Goal: Check status: Check status

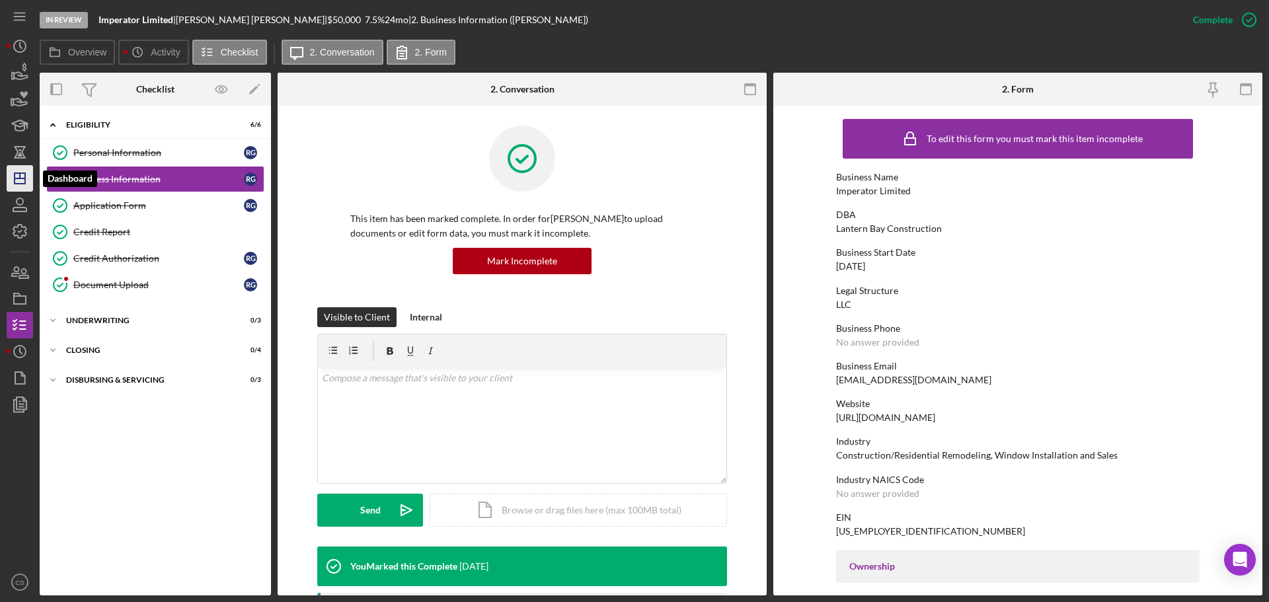
click at [22, 187] on icon "Icon/Dashboard" at bounding box center [19, 178] width 33 height 33
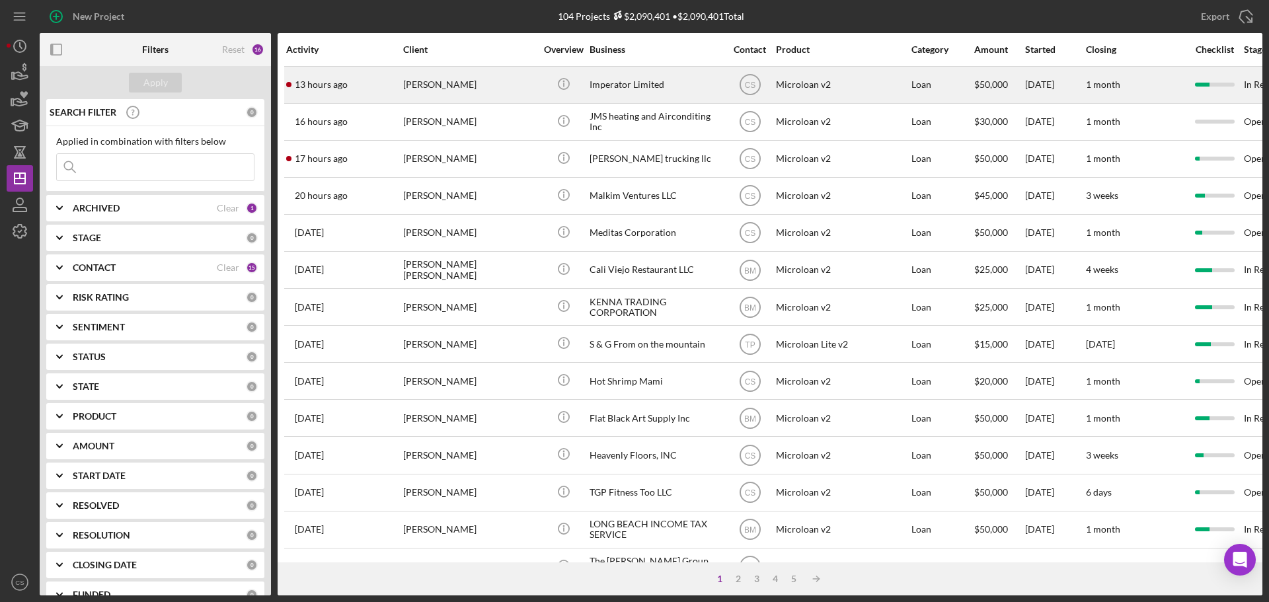
click at [480, 89] on div "[PERSON_NAME]" at bounding box center [469, 84] width 132 height 35
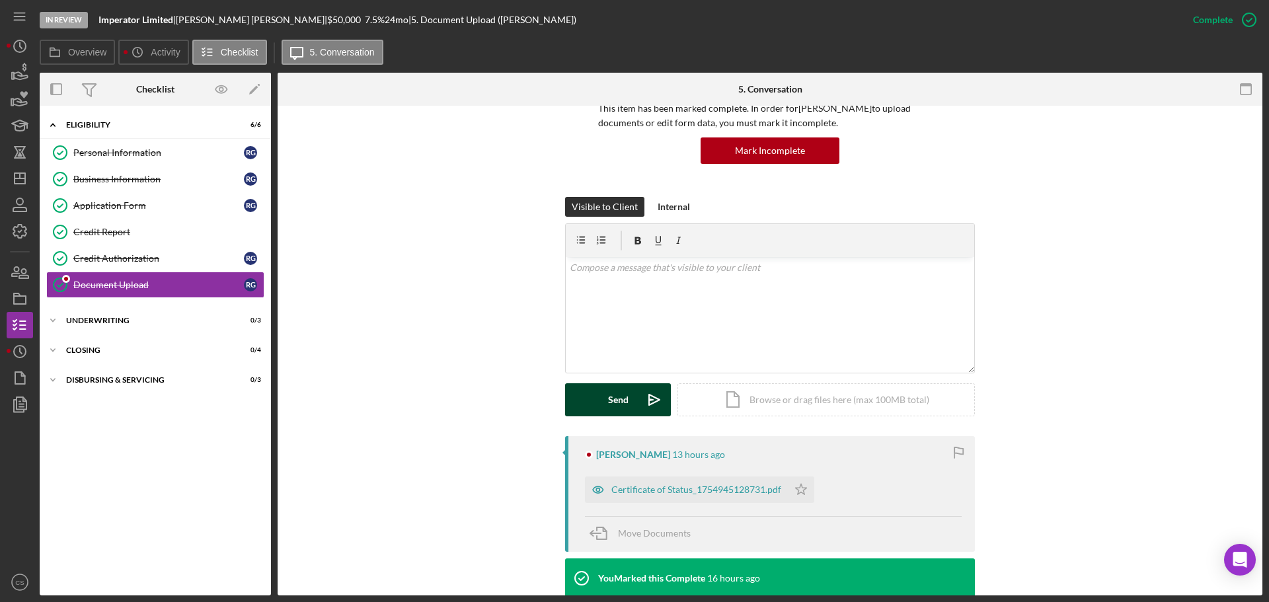
scroll to position [132, 0]
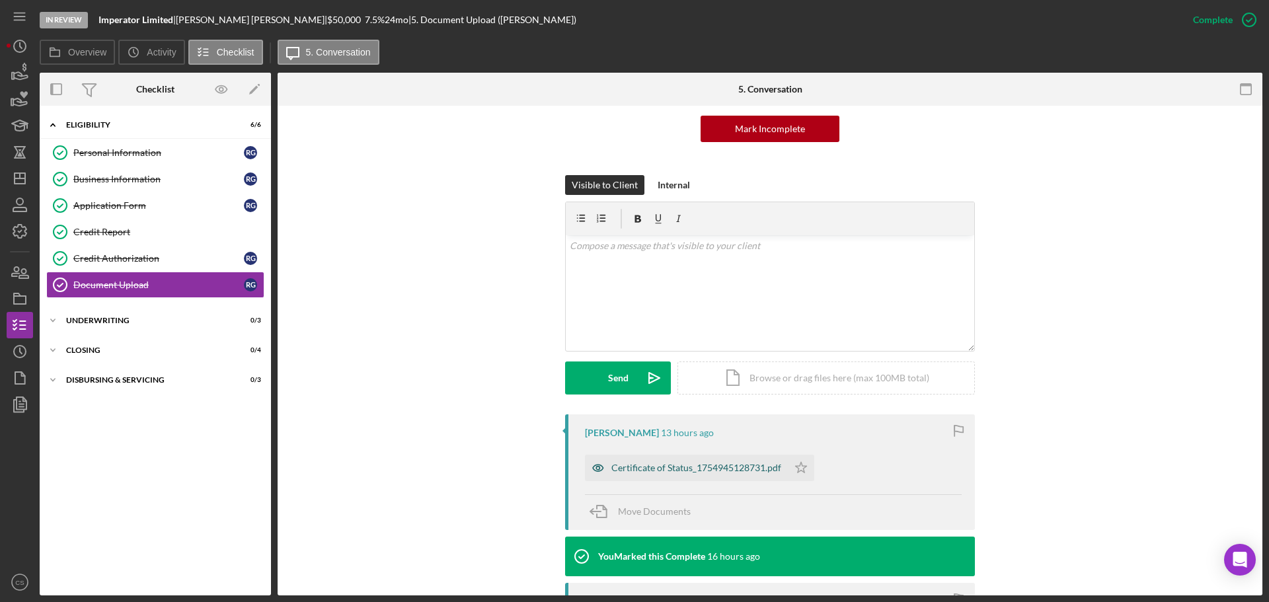
click at [725, 468] on div "Certificate of Status_1754945128731.pdf" at bounding box center [696, 468] width 170 height 11
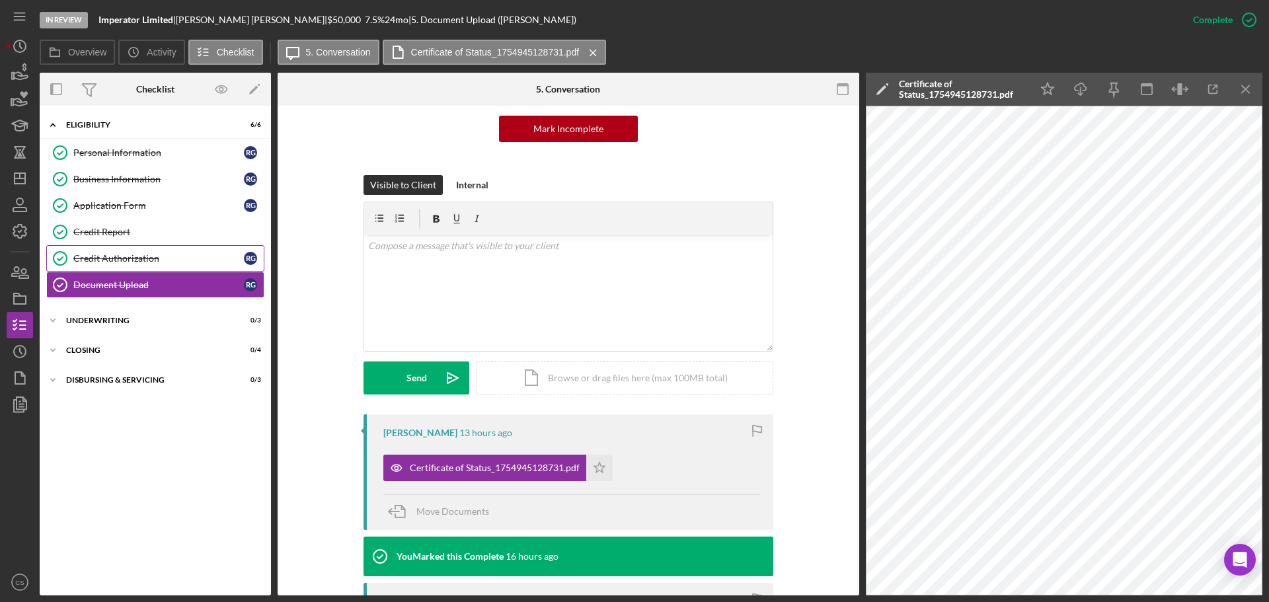
click at [151, 265] on link "Credit Authorization Credit Authorization R G" at bounding box center [155, 258] width 218 height 26
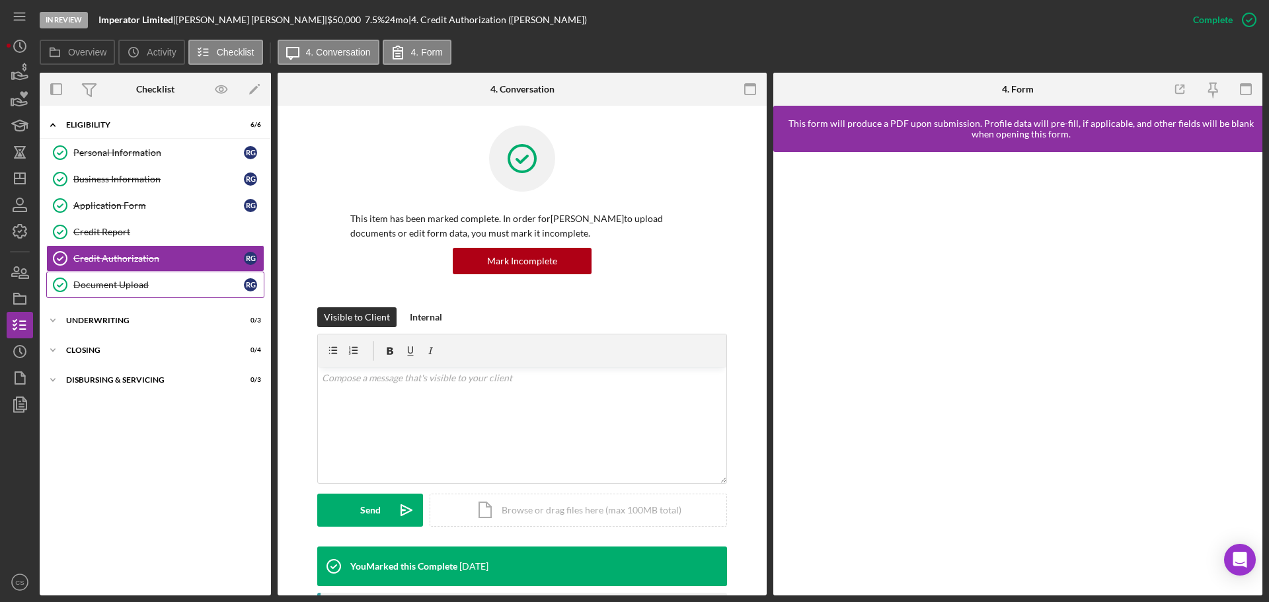
click at [151, 273] on link "Document Upload Document Upload R G" at bounding box center [155, 285] width 218 height 26
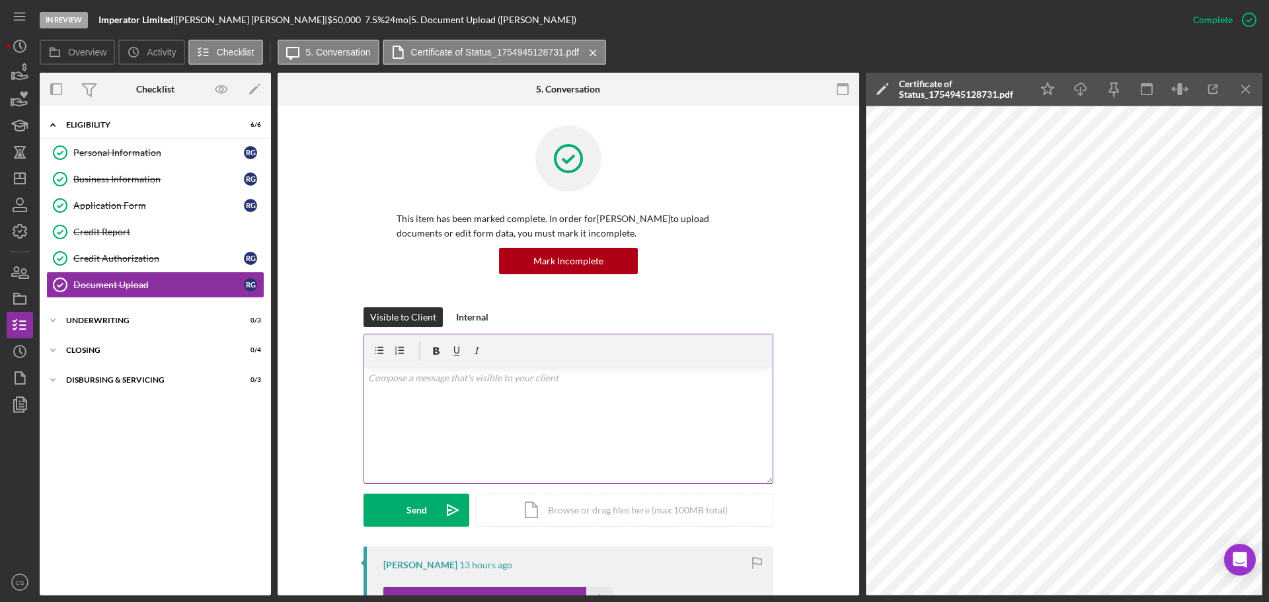
scroll to position [264, 0]
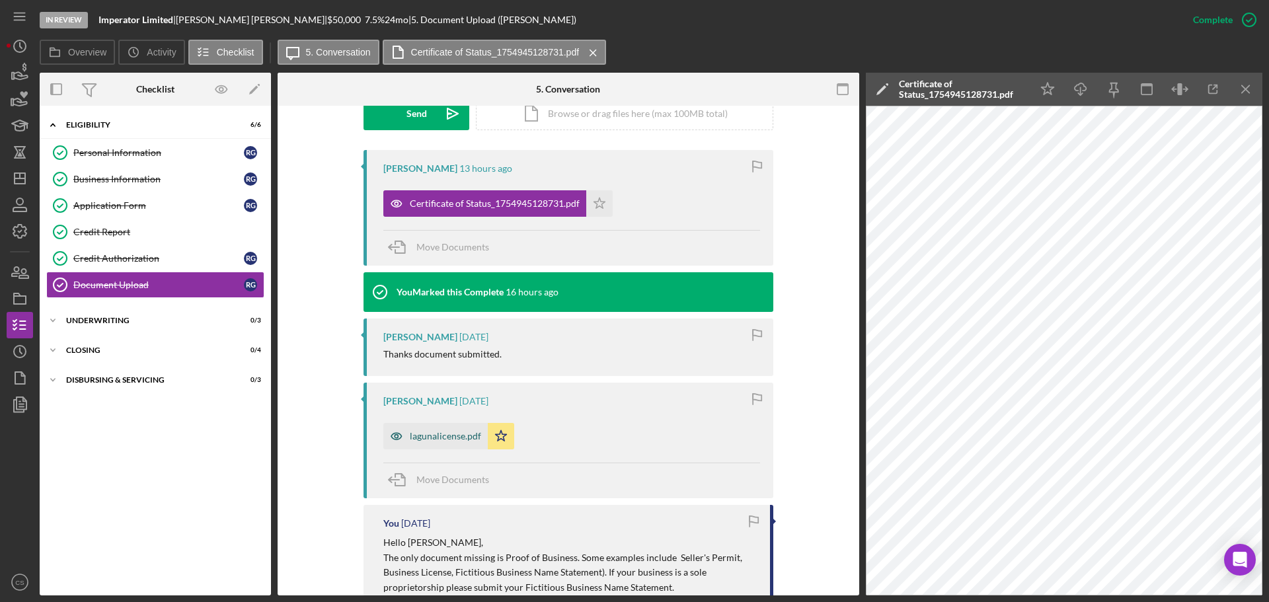
click at [436, 433] on div "lagunalicense.pdf" at bounding box center [445, 436] width 71 height 11
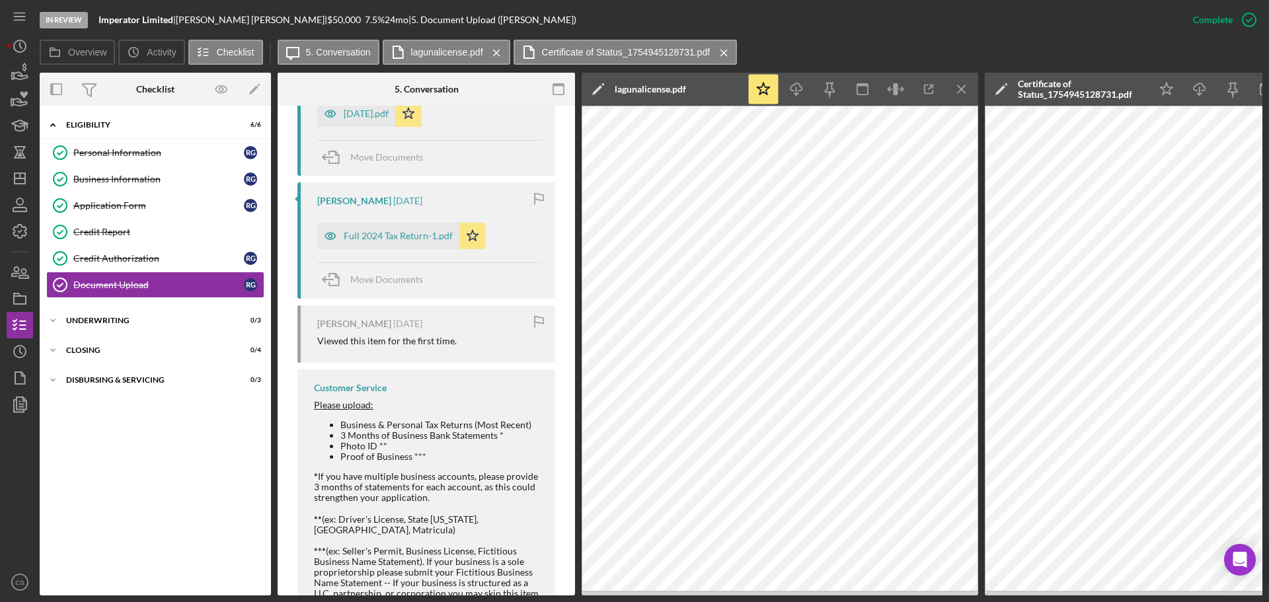
scroll to position [1402, 0]
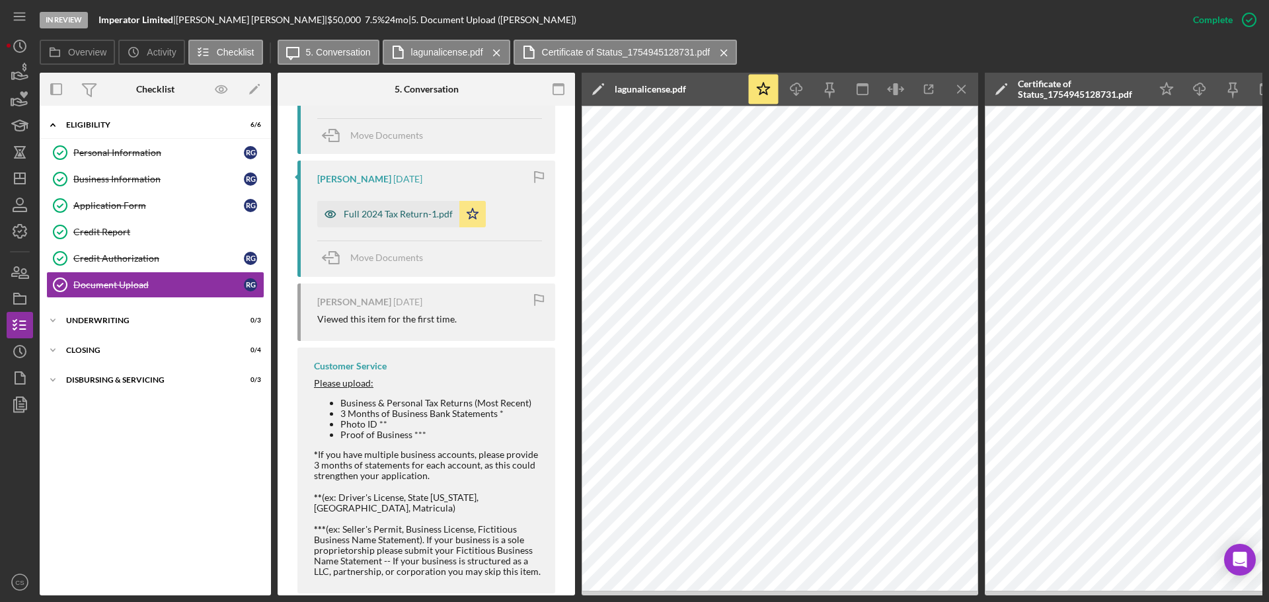
click at [378, 214] on div "Full 2024 Tax Return-1.pdf" at bounding box center [398, 214] width 109 height 11
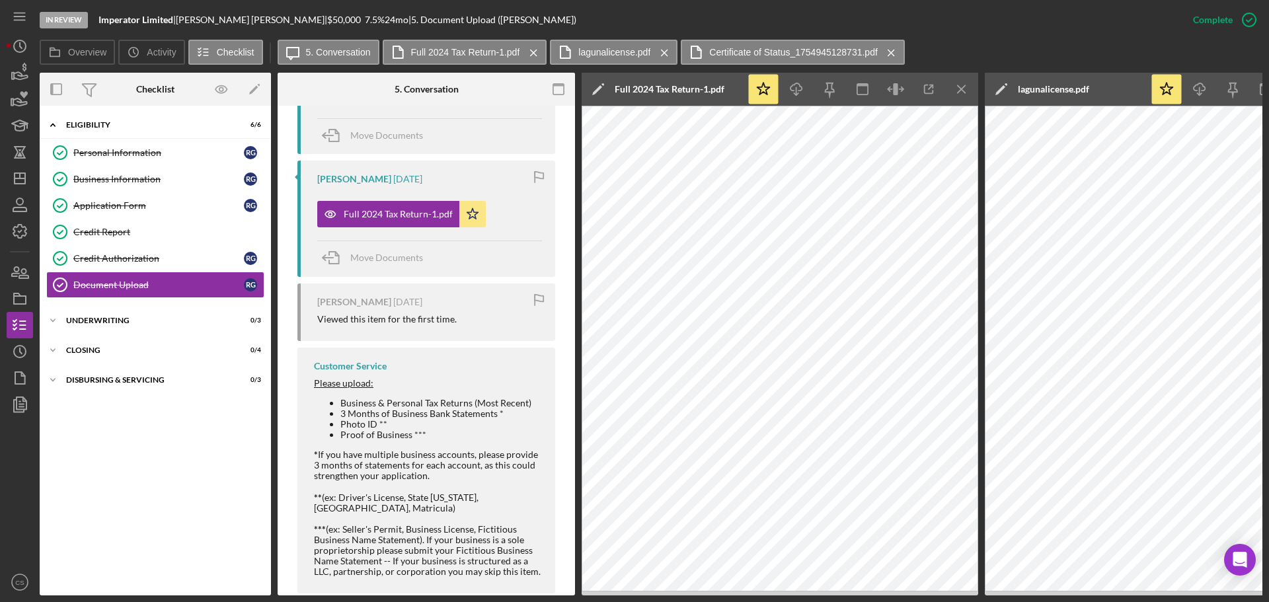
click at [175, 466] on div "Icon/Expander Eligibility 6 / 6 Personal Information Personal Information R G B…" at bounding box center [155, 350] width 231 height 476
click at [19, 272] on icon "button" at bounding box center [19, 272] width 33 height 33
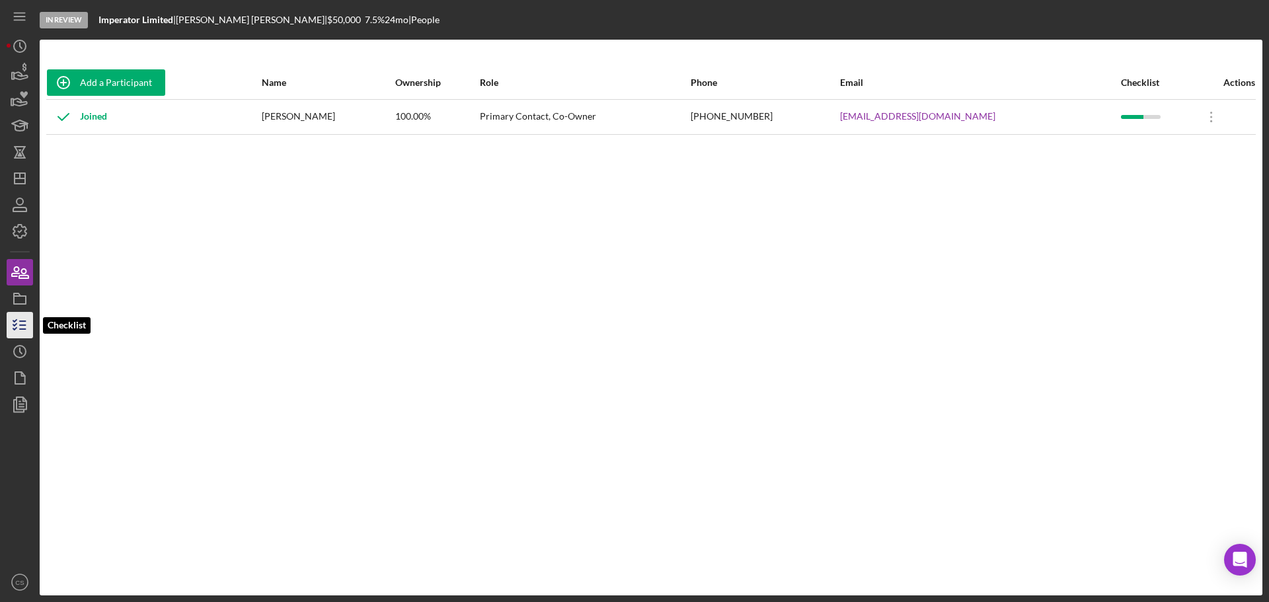
click at [20, 324] on icon "button" at bounding box center [19, 325] width 33 height 33
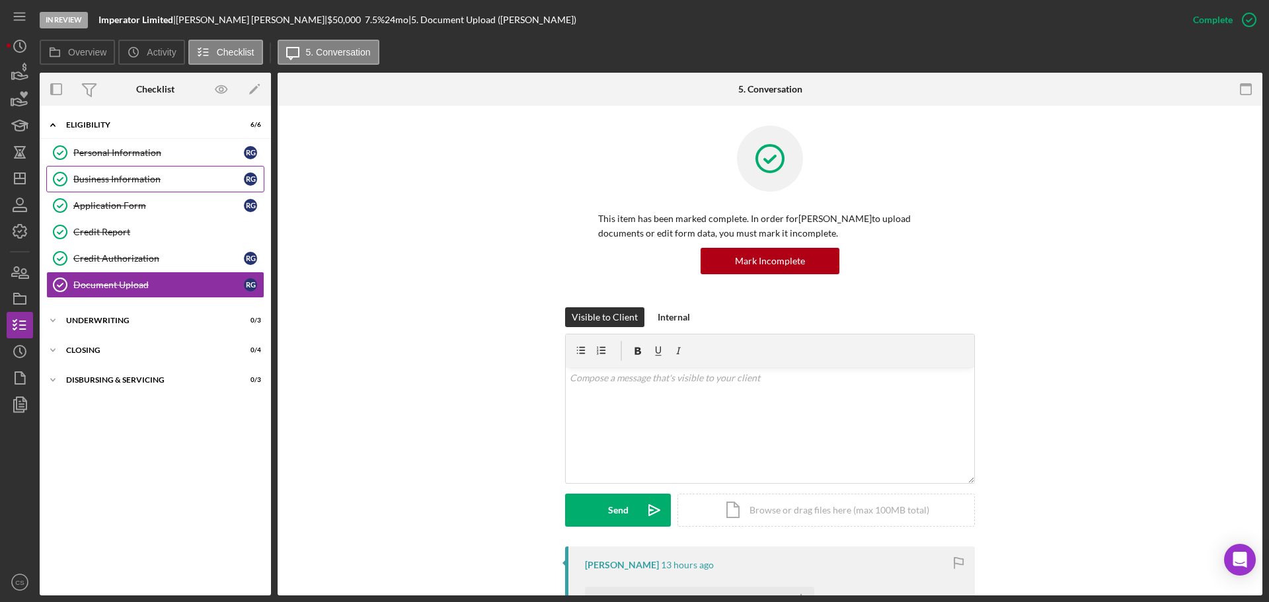
click at [184, 184] on div "Business Information" at bounding box center [158, 179] width 170 height 11
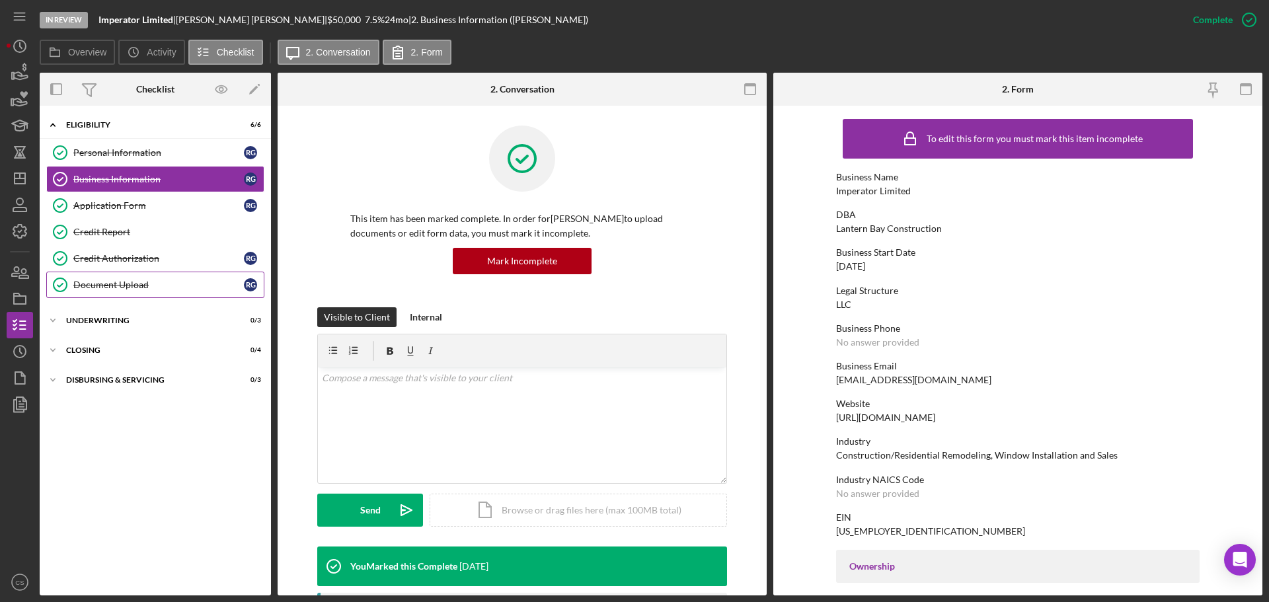
click at [173, 283] on div "Document Upload" at bounding box center [158, 285] width 170 height 11
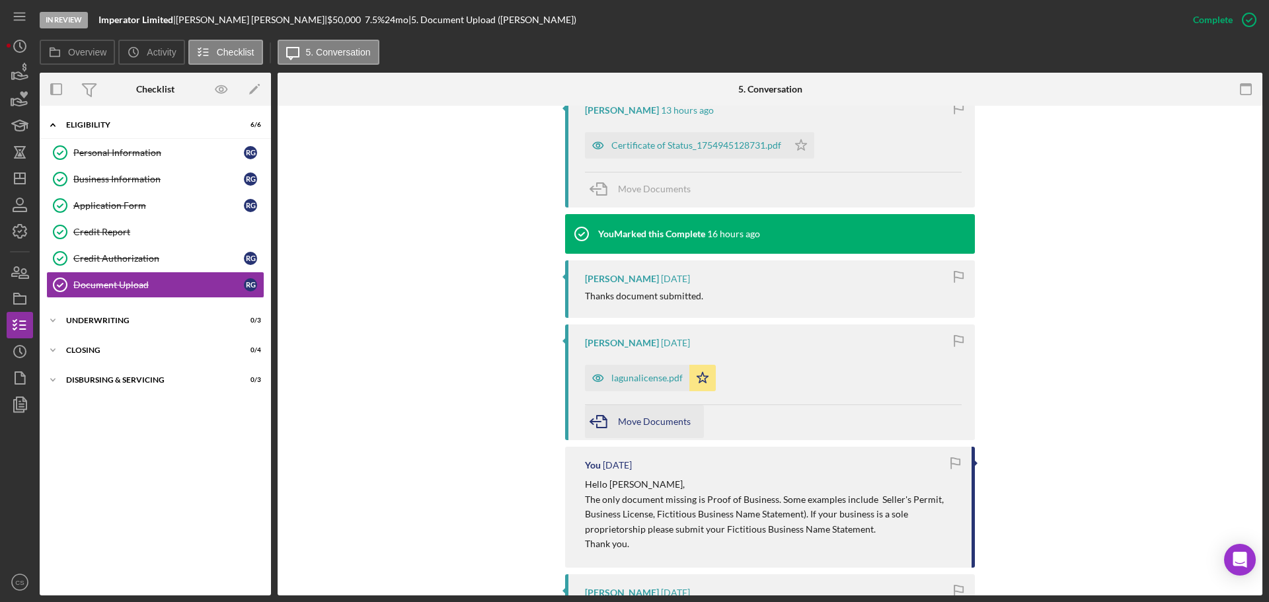
scroll to position [463, 0]
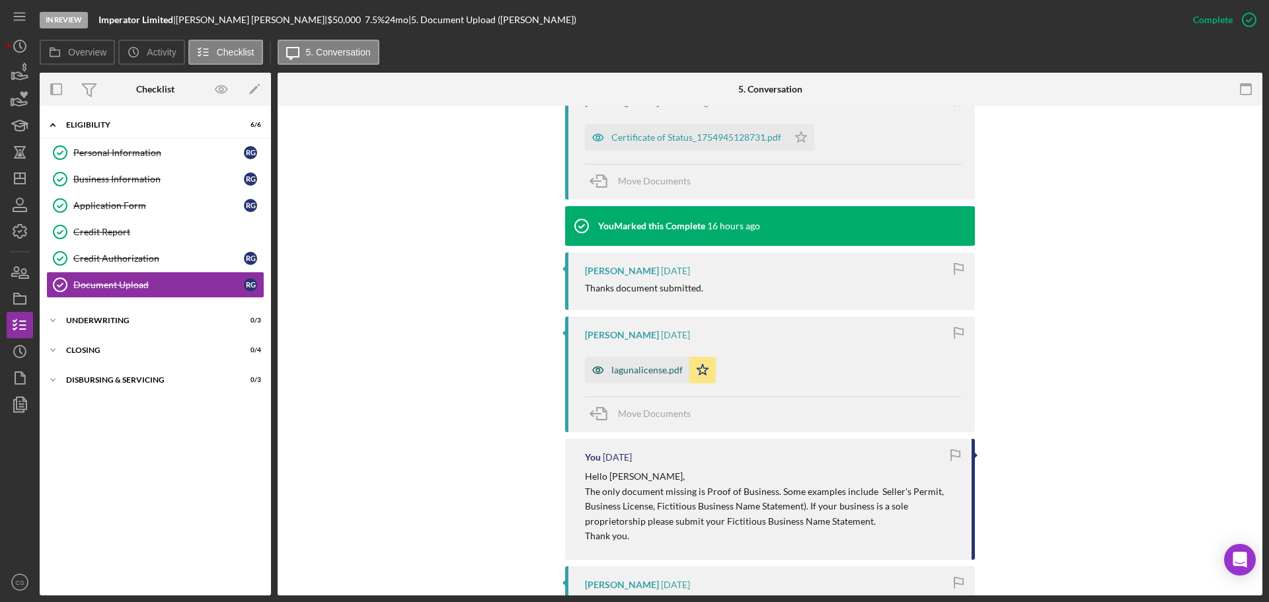
click at [630, 370] on div "lagunalicense.pdf" at bounding box center [646, 370] width 71 height 11
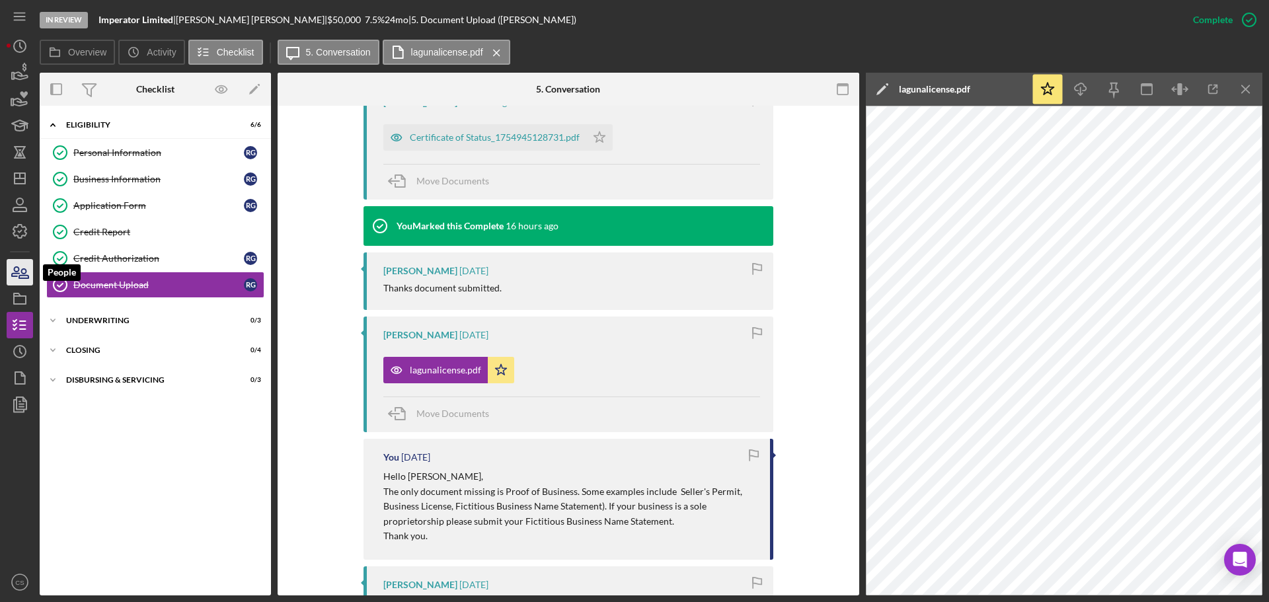
click at [26, 282] on icon "button" at bounding box center [19, 272] width 33 height 33
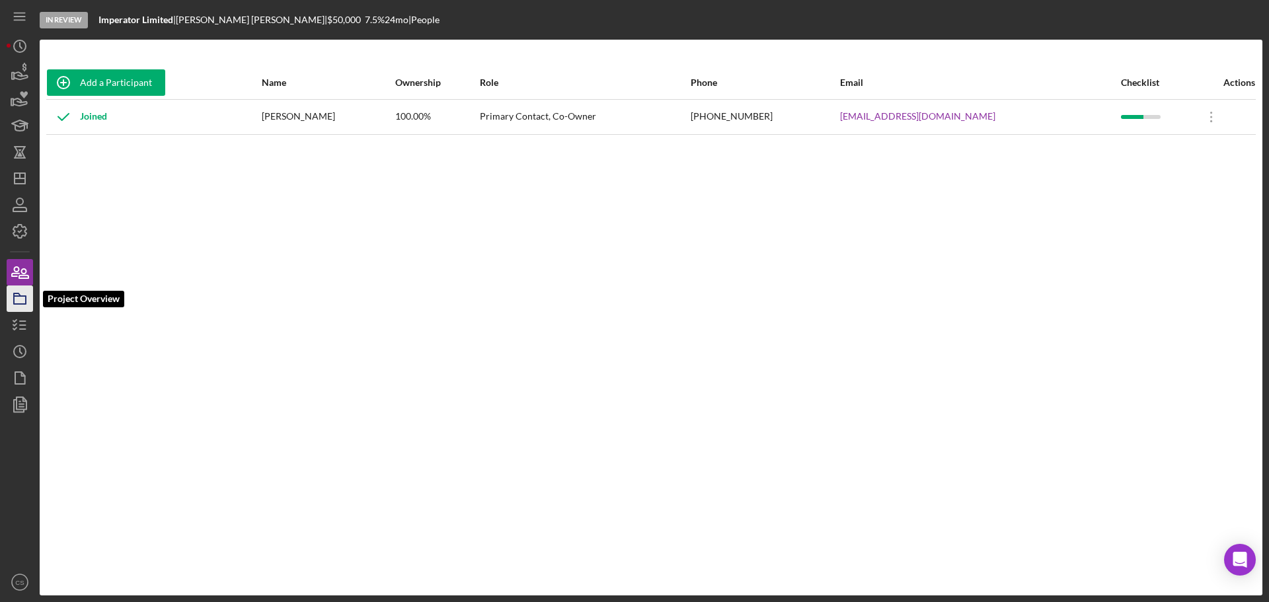
click at [24, 295] on icon "button" at bounding box center [19, 298] width 33 height 33
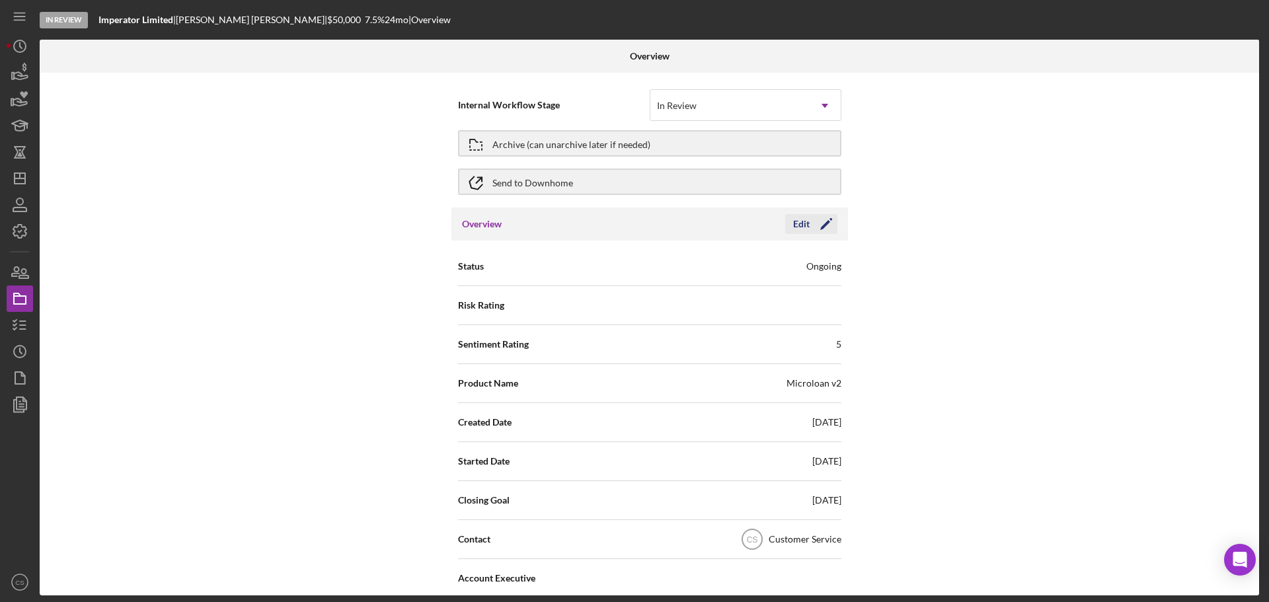
click at [821, 223] on icon "Icon/Edit" at bounding box center [825, 223] width 33 height 33
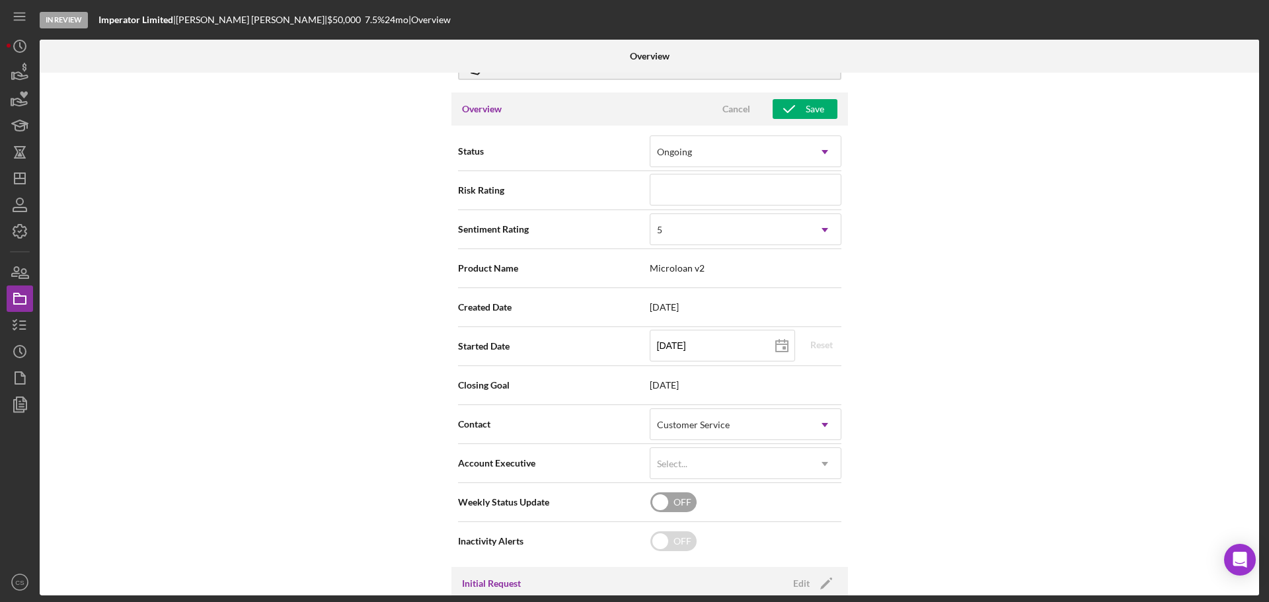
scroll to position [198, 0]
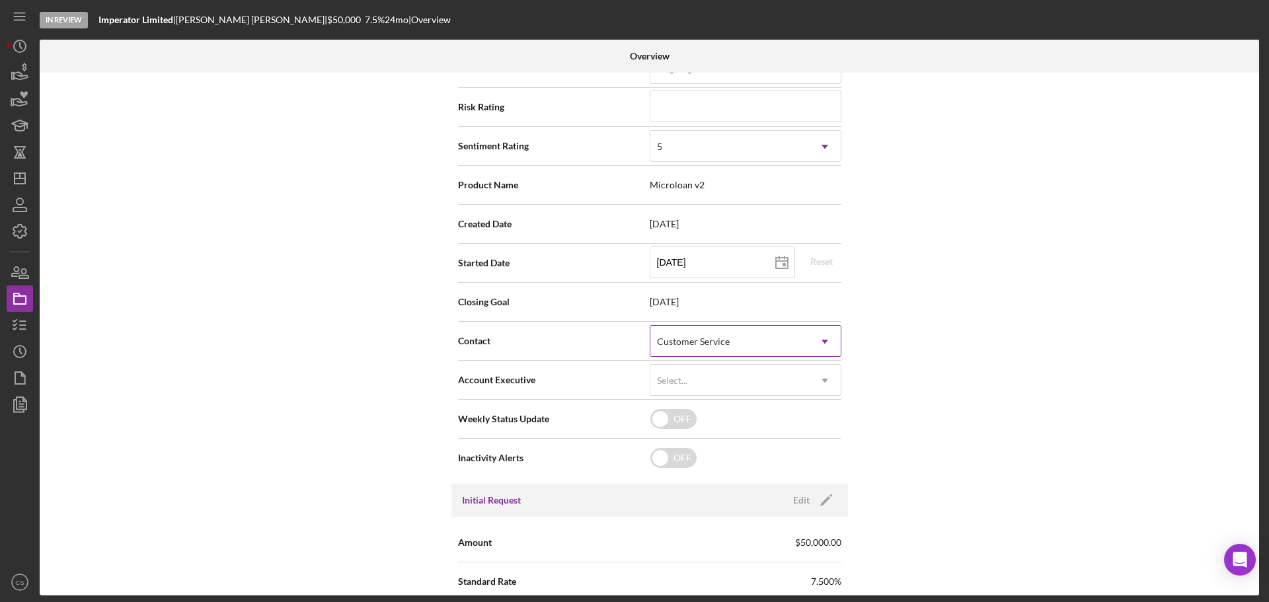
click at [741, 339] on div "Customer Service" at bounding box center [729, 341] width 159 height 30
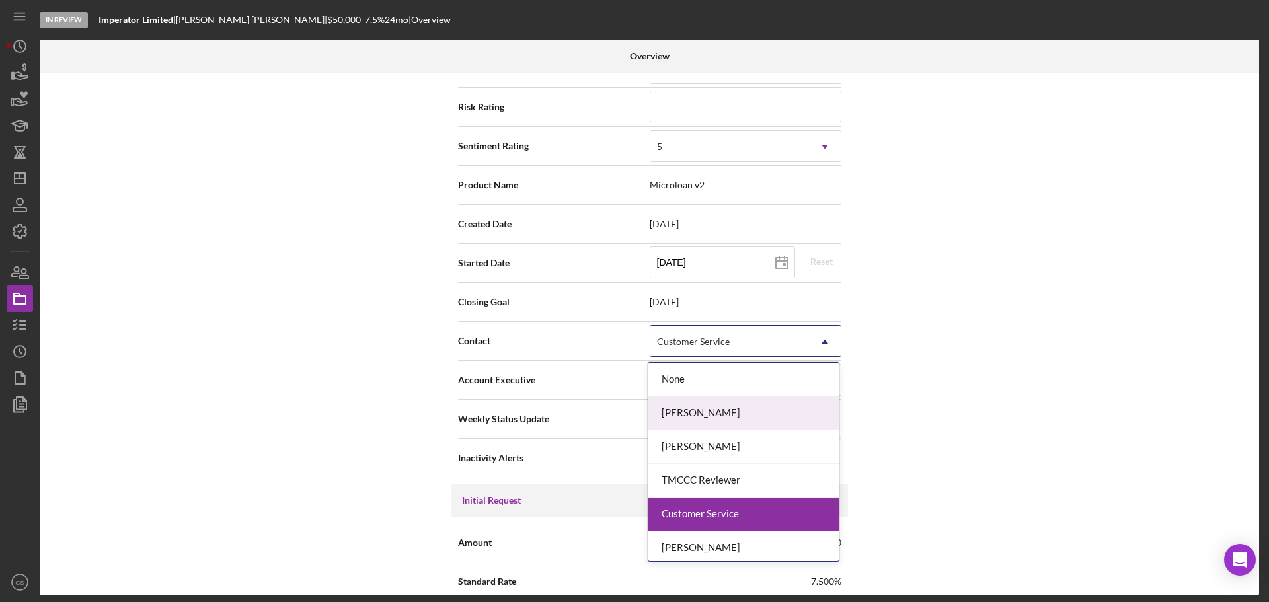
click at [711, 410] on div "[PERSON_NAME]" at bounding box center [743, 413] width 190 height 34
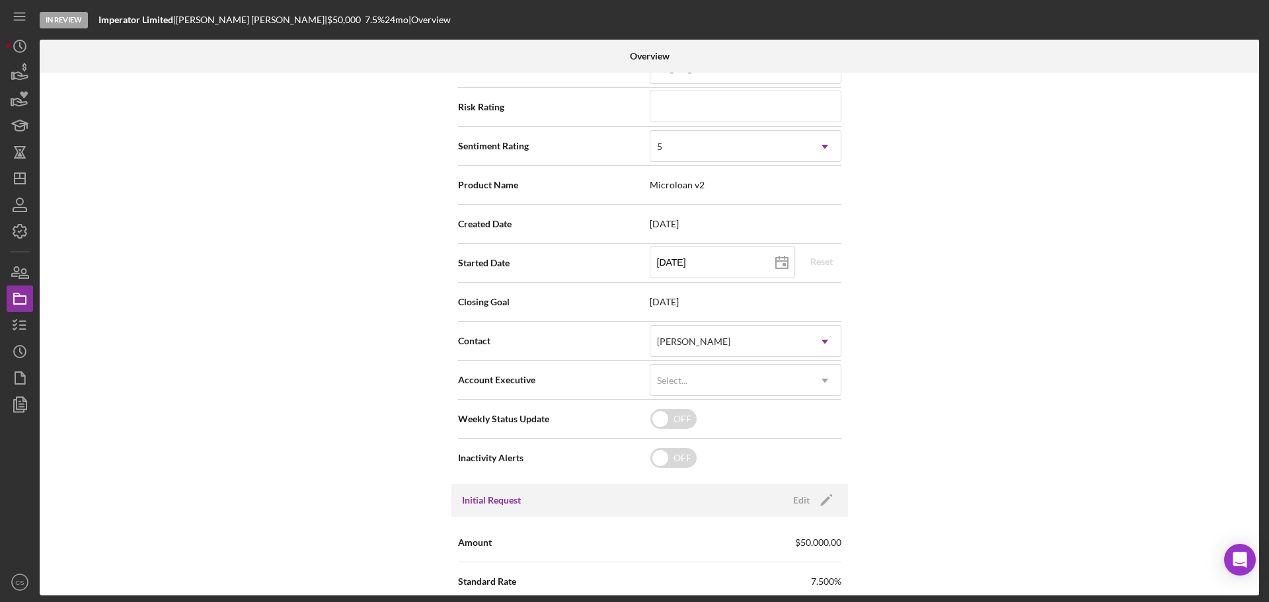
click at [274, 344] on div "Internal Workflow Stage In Review Icon/Dropdown Arrow Archive (can unarchive la…" at bounding box center [649, 334] width 1219 height 523
click at [252, 242] on div "Internal Workflow Stage In Review Icon/Dropdown Arrow Archive (can unarchive la…" at bounding box center [649, 334] width 1219 height 523
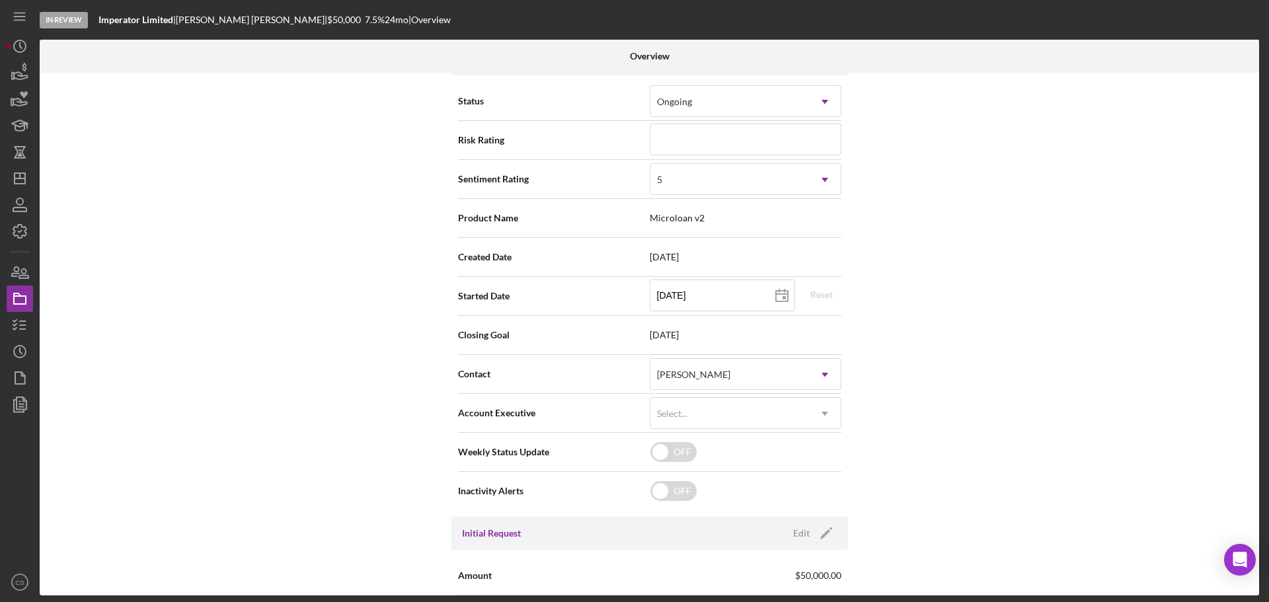
scroll to position [0, 0]
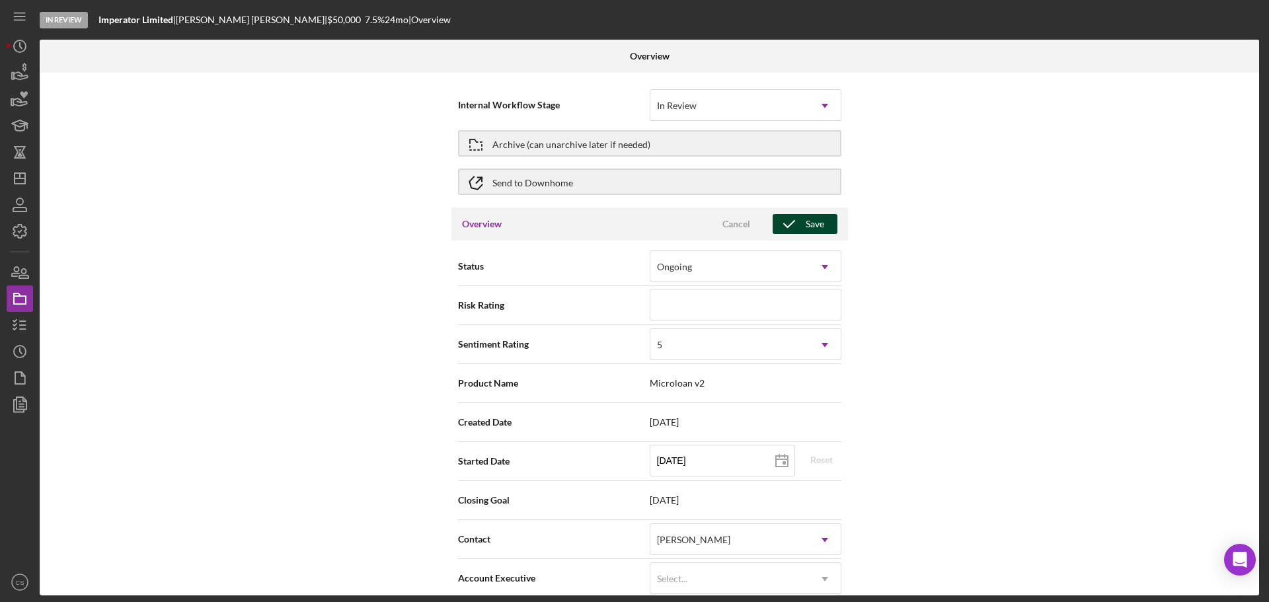
click at [796, 227] on icon "button" at bounding box center [788, 223] width 33 height 33
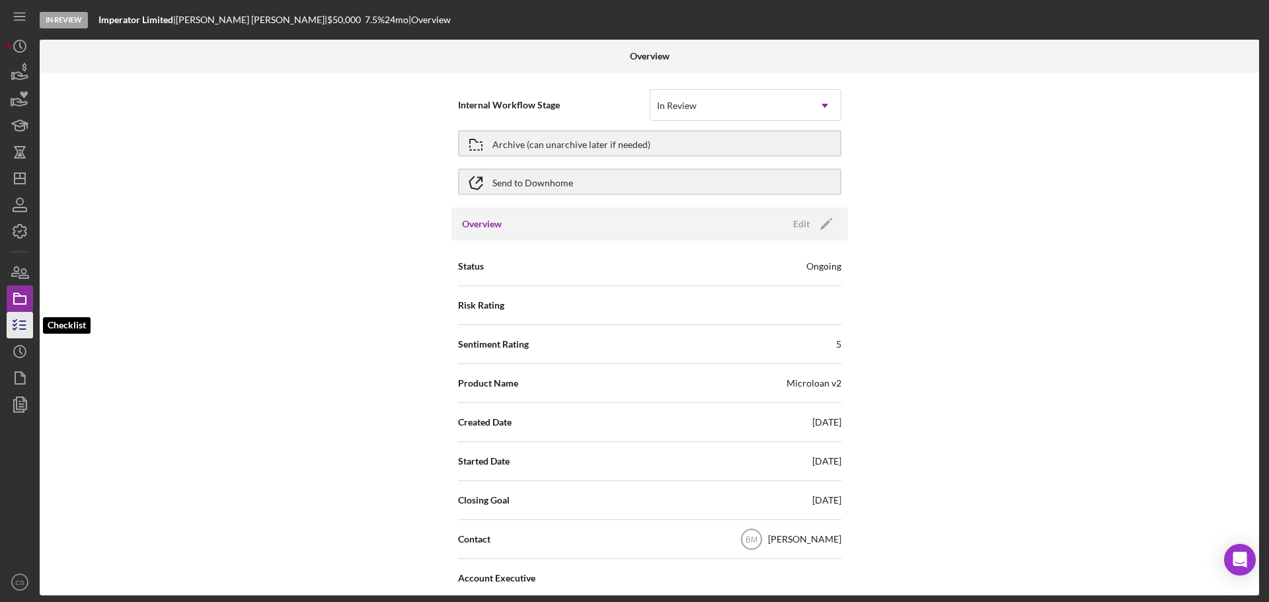
click at [12, 329] on icon "button" at bounding box center [19, 325] width 33 height 33
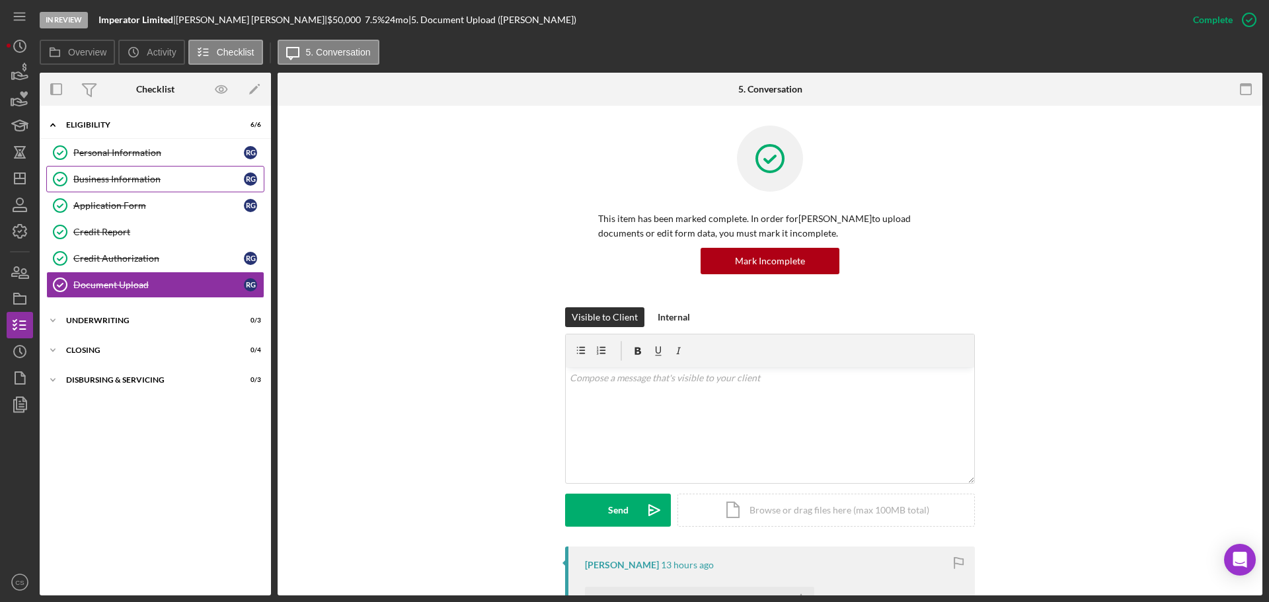
click at [77, 172] on link "Business Information Business Information R G" at bounding box center [155, 179] width 218 height 26
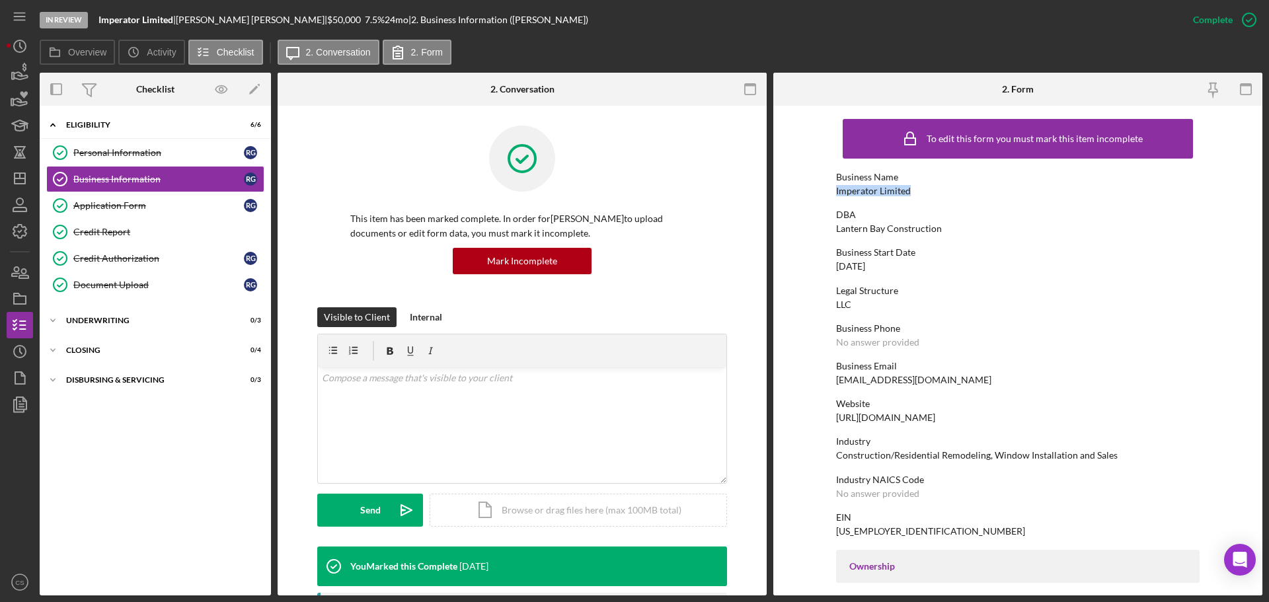
drag, startPoint x: 909, startPoint y: 190, endPoint x: 834, endPoint y: 190, distance: 74.7
click at [836, 190] on div "Business Name Imperator Limited" at bounding box center [1017, 184] width 363 height 24
copy div "Imperator Limited"
drag, startPoint x: 855, startPoint y: 214, endPoint x: 832, endPoint y: 212, distance: 23.2
click at [832, 212] on form "To edit this form you must mark this item incomplete Business Name Imperator Li…" at bounding box center [1017, 351] width 489 height 490
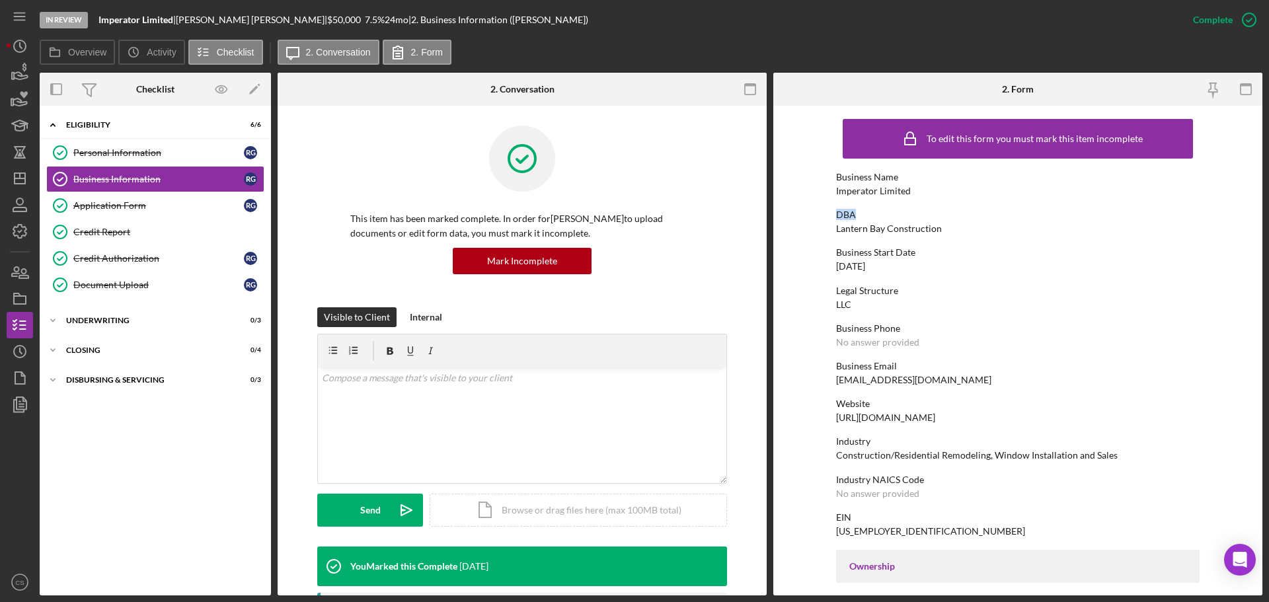
copy div "DBA"
drag, startPoint x: 944, startPoint y: 227, endPoint x: 805, endPoint y: 229, distance: 138.1
click at [805, 229] on form "To edit this form you must mark this item incomplete Business Name Imperator Li…" at bounding box center [1017, 351] width 489 height 490
copy div "Lantern Bay Construction"
drag, startPoint x: 172, startPoint y: 20, endPoint x: 100, endPoint y: 26, distance: 72.2
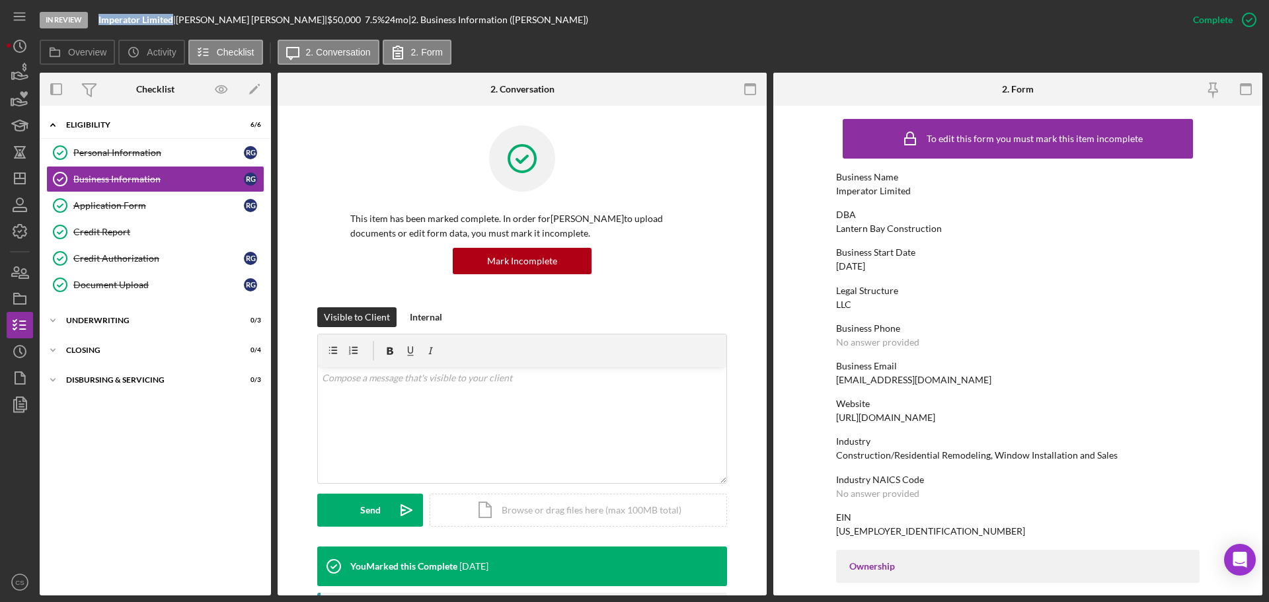
click at [100, 26] on div "In Review Imperator Limited | [PERSON_NAME] | $50,000 $50,000 7.5 % 24 mo | 2. …" at bounding box center [610, 20] width 1140 height 40
copy b "Imperator Limited"
click at [25, 175] on polygon "button" at bounding box center [20, 178] width 11 height 11
